Goal: Transaction & Acquisition: Purchase product/service

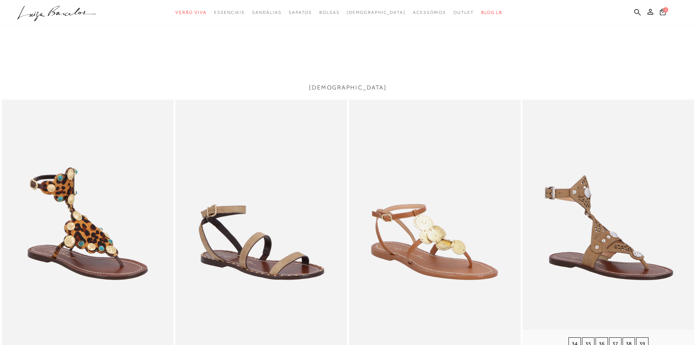
scroll to position [1387, 0]
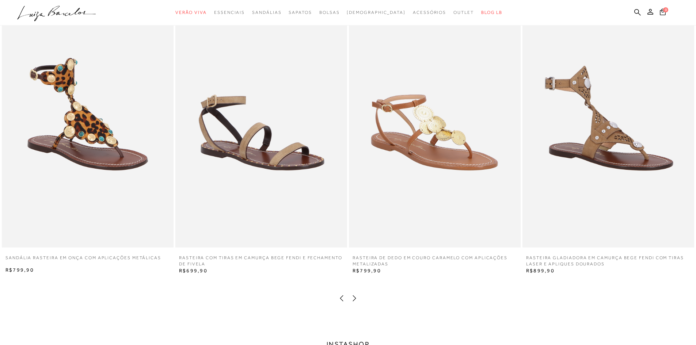
click at [353, 302] on link at bounding box center [354, 300] width 7 height 6
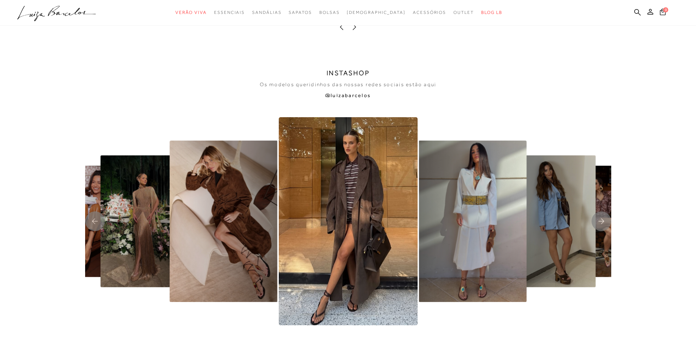
scroll to position [1680, 0]
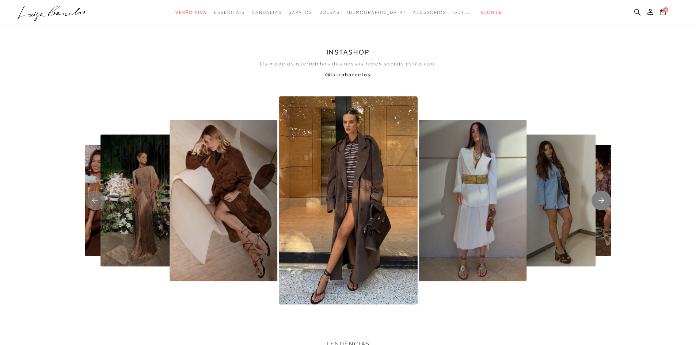
click at [601, 198] on icon "Next slide" at bounding box center [601, 200] width 6 height 5
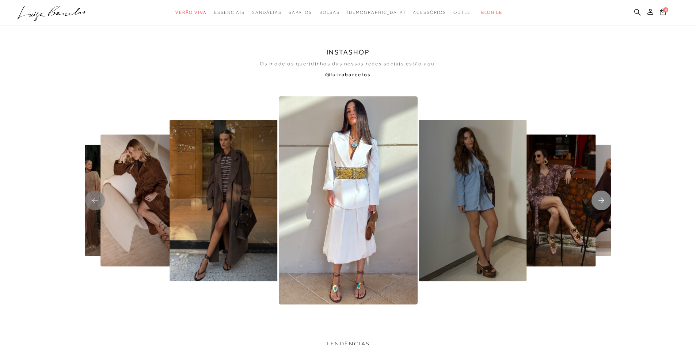
click at [601, 198] on icon "Next slide" at bounding box center [601, 200] width 6 height 5
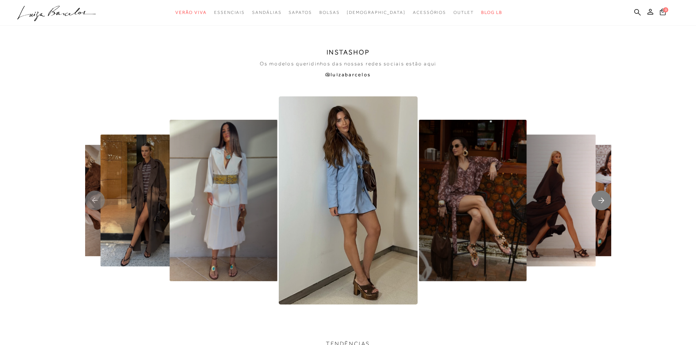
click at [601, 198] on icon "Next slide" at bounding box center [601, 200] width 6 height 5
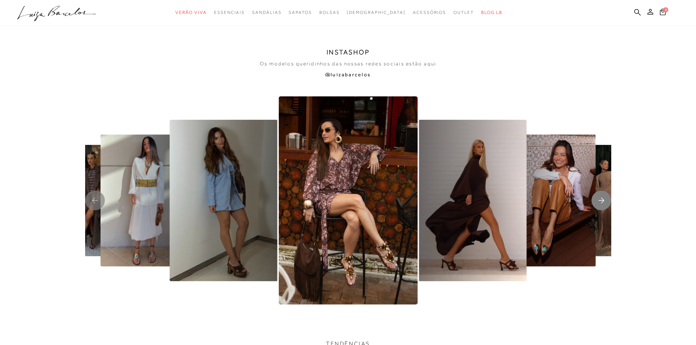
click at [601, 198] on icon "Next slide" at bounding box center [601, 200] width 6 height 5
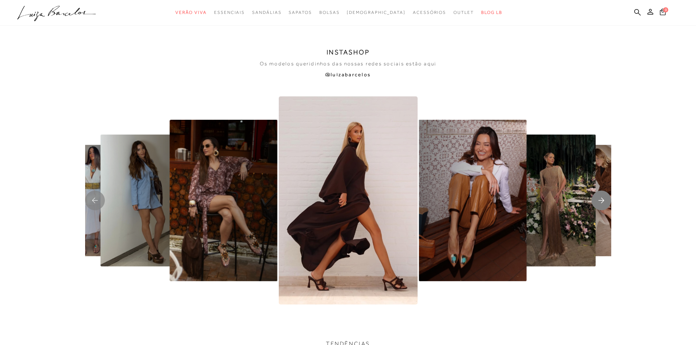
click at [601, 198] on icon "Next slide" at bounding box center [601, 200] width 6 height 5
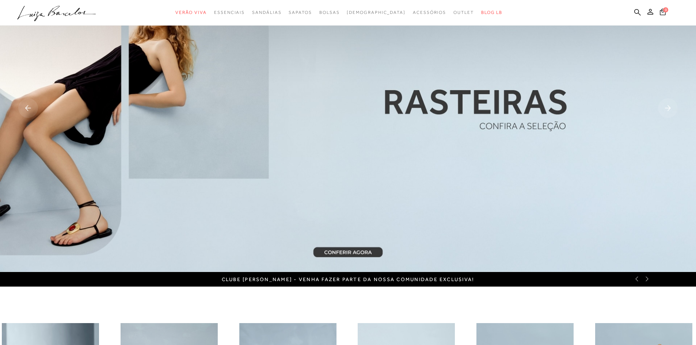
scroll to position [0, 0]
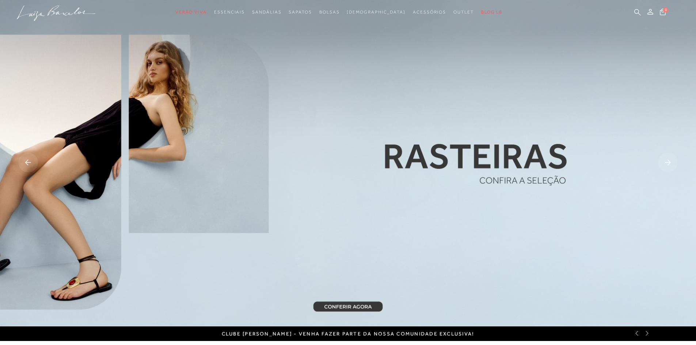
click at [671, 160] on rect at bounding box center [668, 163] width 20 height 20
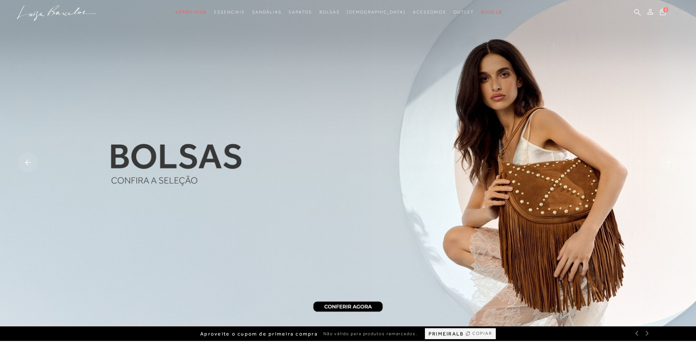
click at [671, 160] on rect at bounding box center [668, 163] width 20 height 20
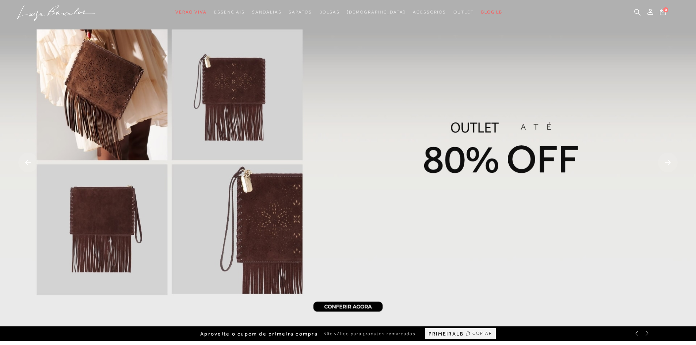
click at [671, 160] on rect at bounding box center [668, 163] width 20 height 20
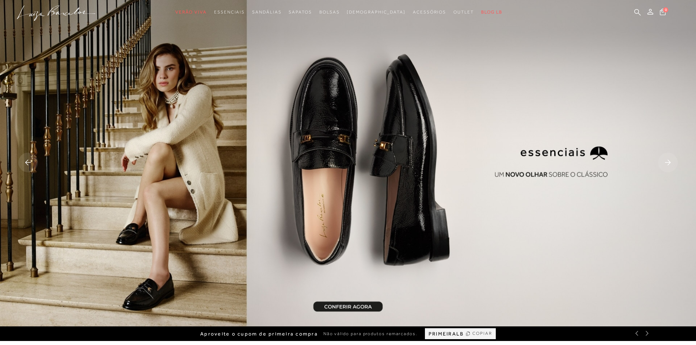
click at [671, 160] on rect at bounding box center [668, 163] width 20 height 20
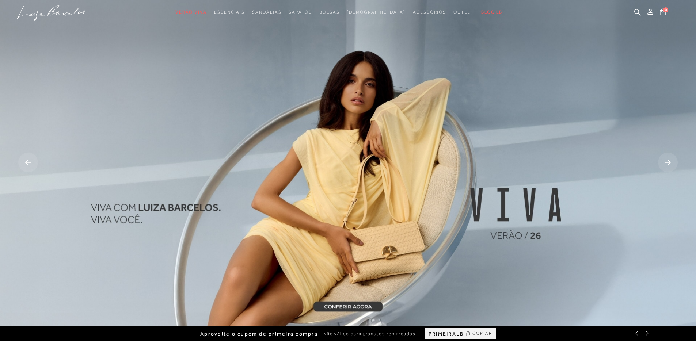
click at [671, 160] on rect at bounding box center [668, 163] width 20 height 20
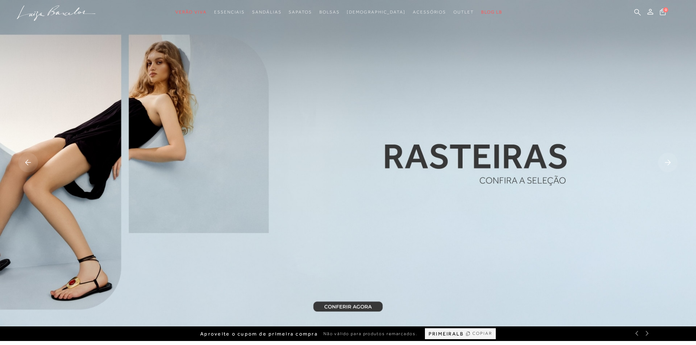
click at [671, 160] on rect at bounding box center [668, 163] width 20 height 20
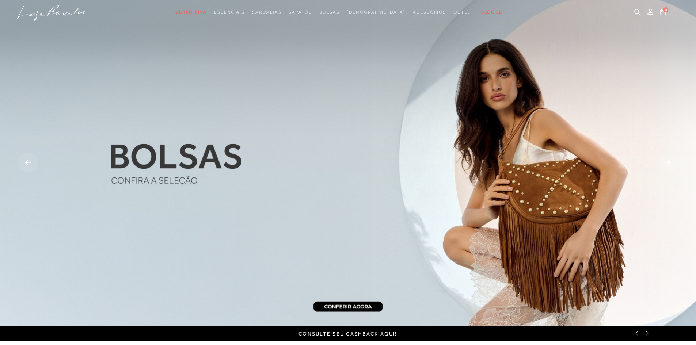
click at [671, 160] on rect at bounding box center [668, 163] width 20 height 20
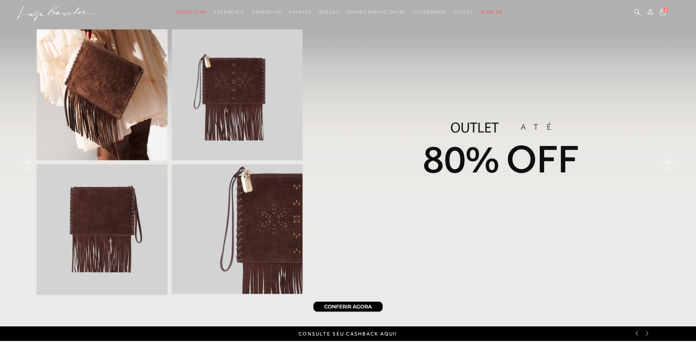
click at [374, 210] on img at bounding box center [348, 163] width 696 height 326
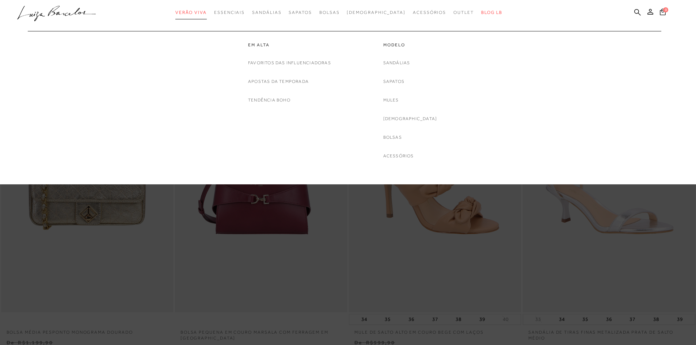
click at [198, 14] on span "Verão Viva" at bounding box center [190, 12] width 31 height 5
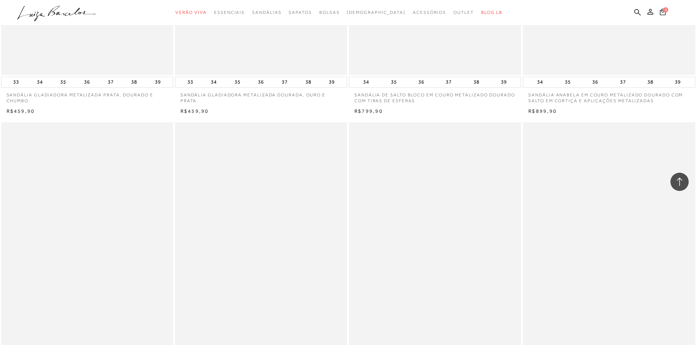
scroll to position [657, 0]
